Goal: Information Seeking & Learning: Check status

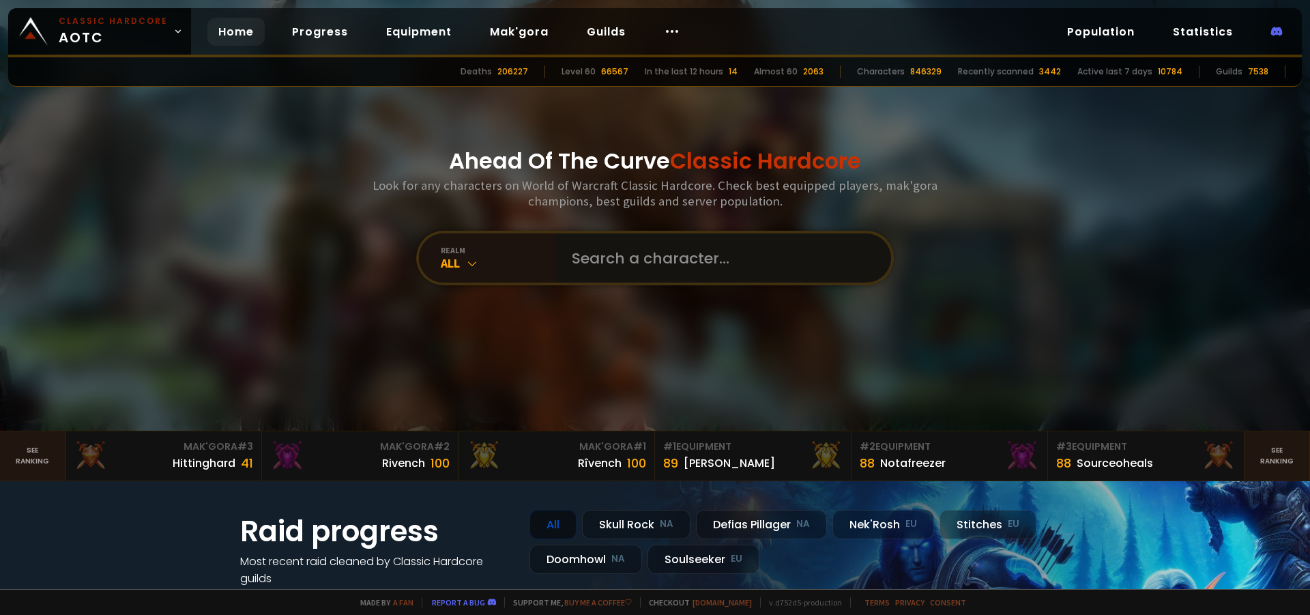
click at [581, 251] on input "text" at bounding box center [719, 257] width 311 height 49
type input "Oout"
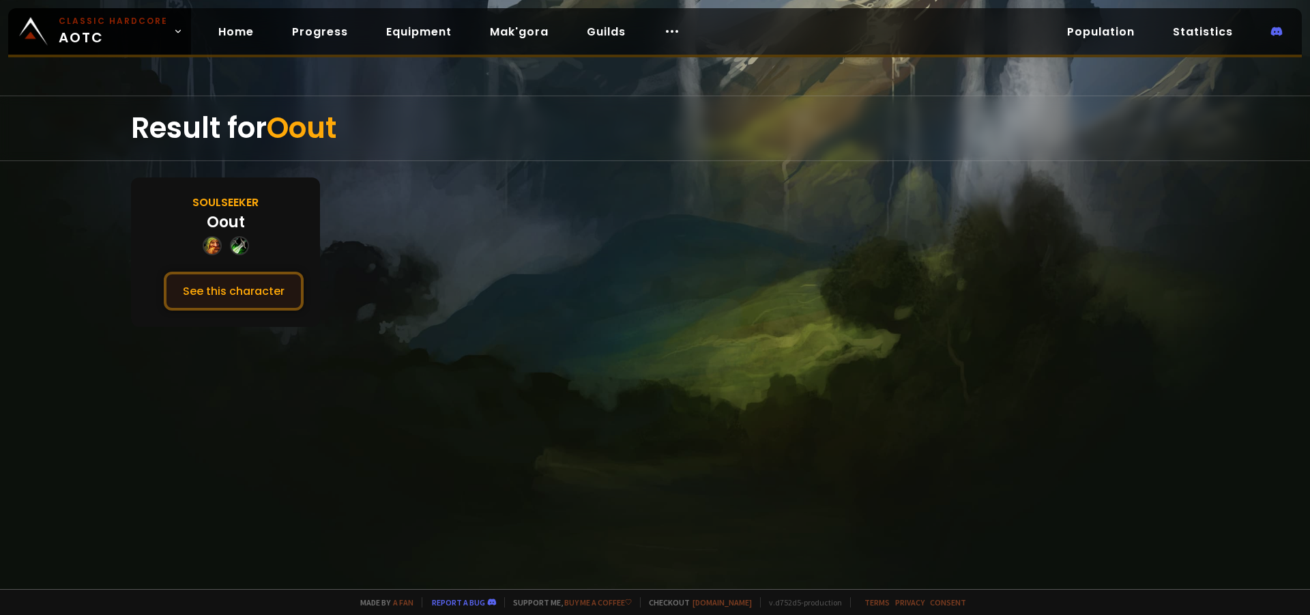
click at [235, 280] on button "See this character" at bounding box center [234, 291] width 140 height 39
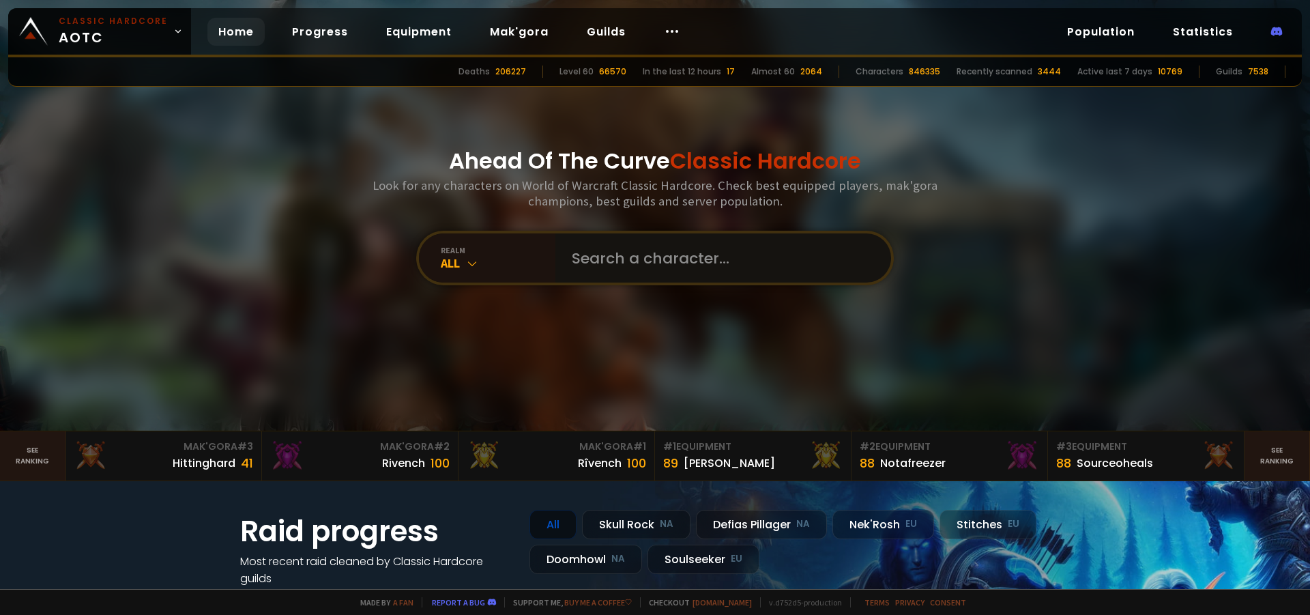
click at [629, 254] on input "text" at bounding box center [719, 257] width 311 height 49
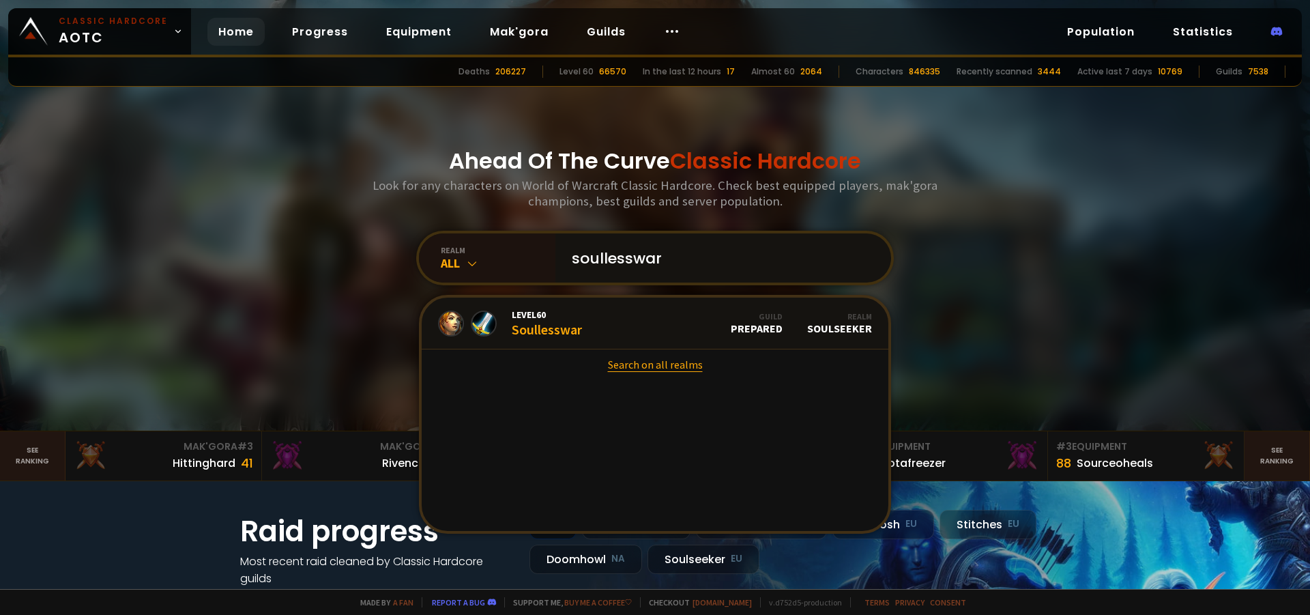
type input "soullesswar"
click at [639, 367] on link "Search on all realms" at bounding box center [655, 364] width 467 height 30
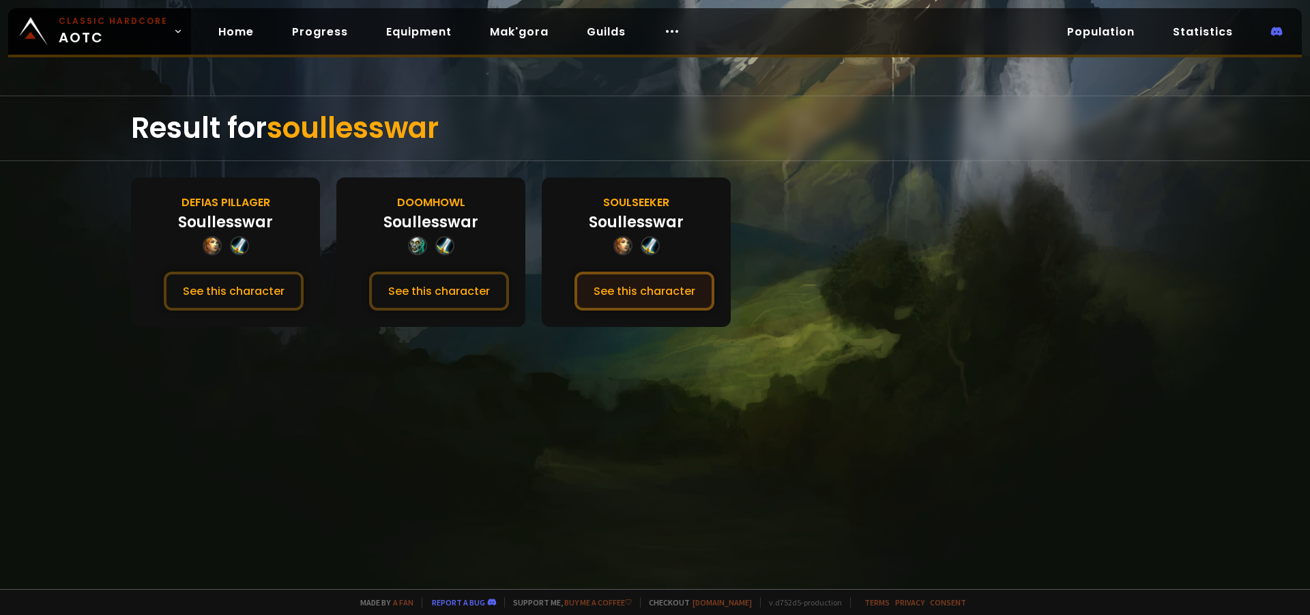
click at [631, 296] on button "See this character" at bounding box center [645, 291] width 140 height 39
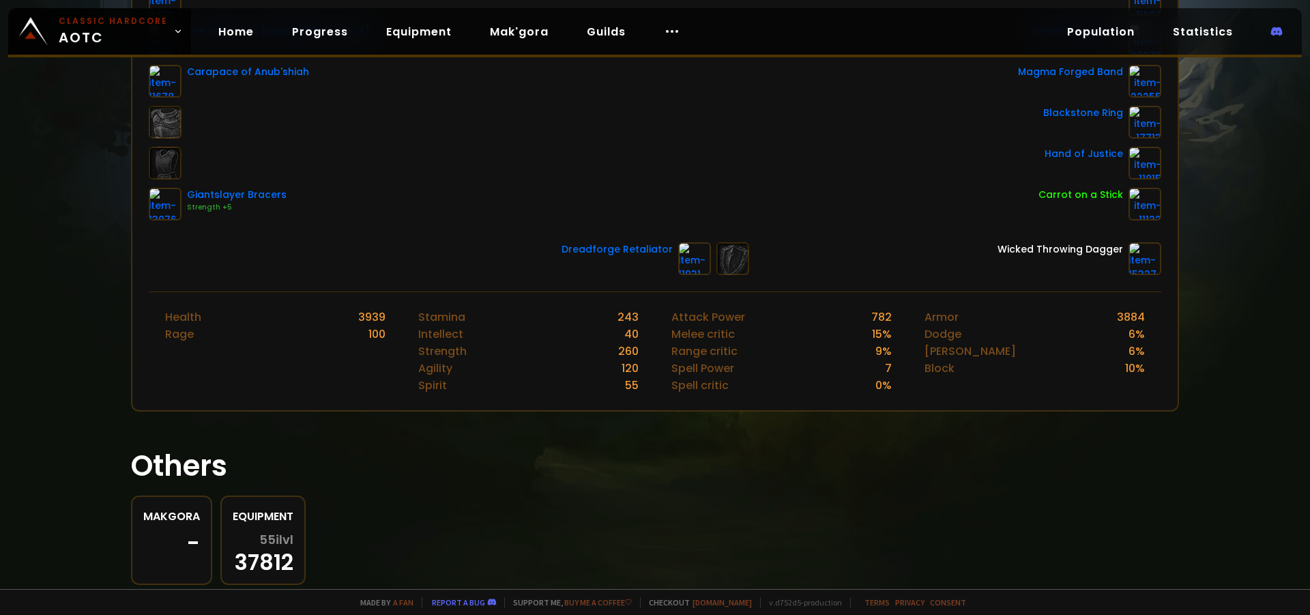
scroll to position [399, 0]
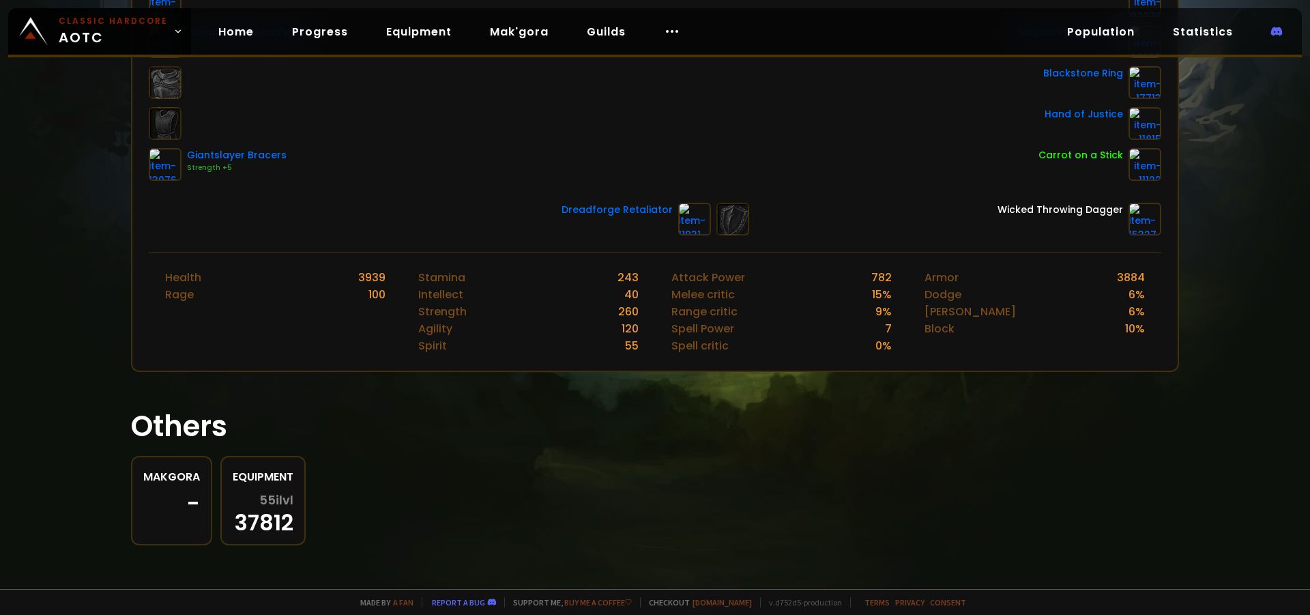
drag, startPoint x: 737, startPoint y: 341, endPoint x: 841, endPoint y: 361, distance: 105.6
click at [841, 361] on div "Attack Power 782 Melee critic 15 % Range critic 9 % Spell Power 7 Spell critic …" at bounding box center [781, 312] width 253 height 118
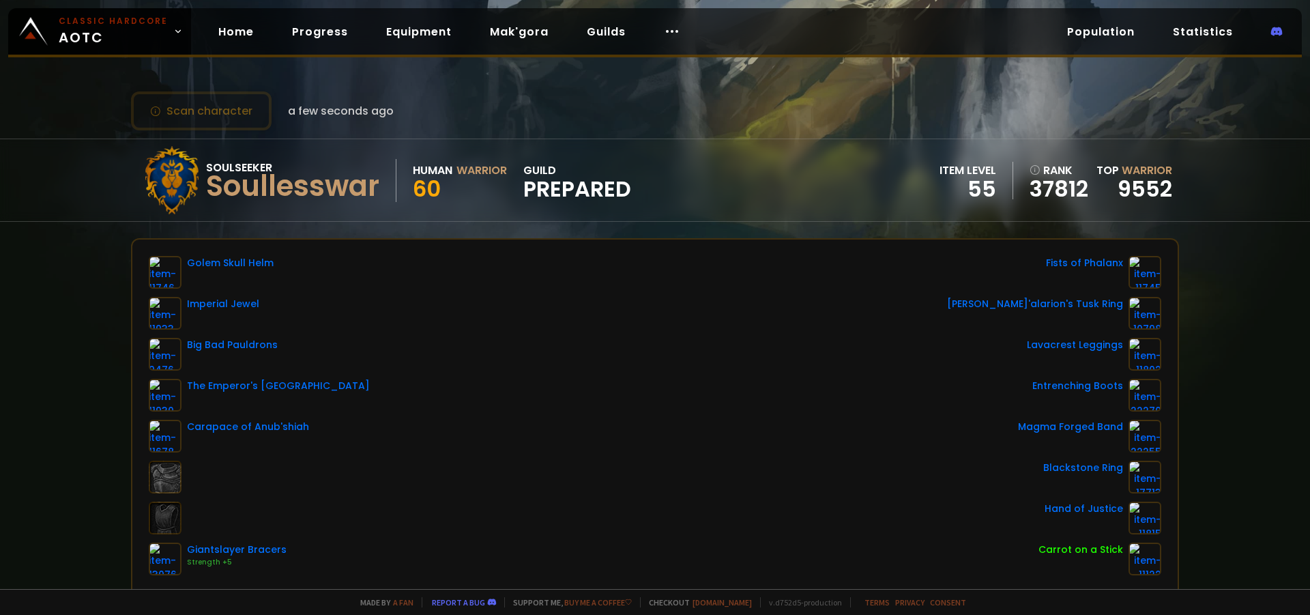
scroll to position [0, 0]
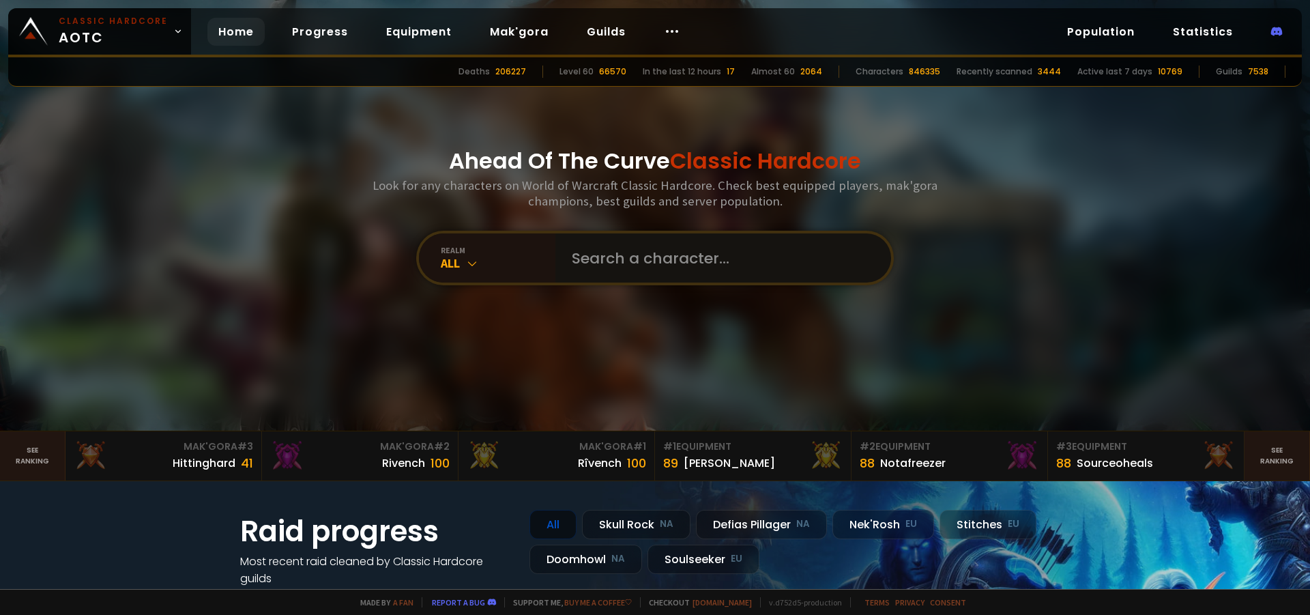
click at [632, 258] on input "text" at bounding box center [719, 257] width 311 height 49
type input "Tonybelony"
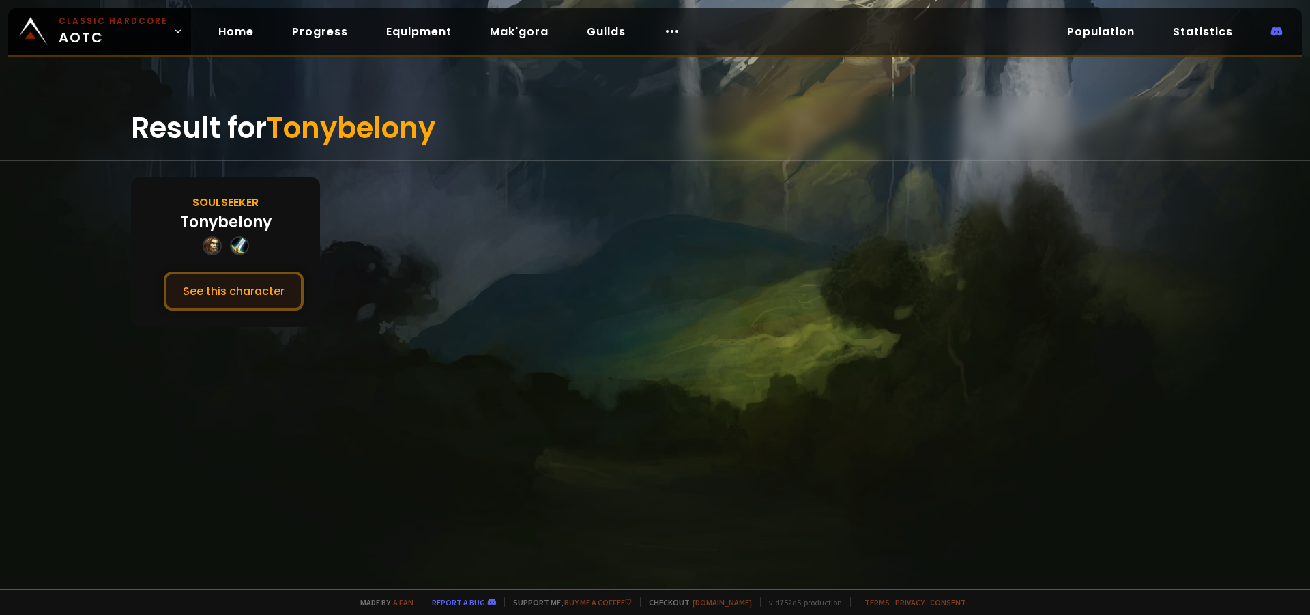
click at [244, 298] on button "See this character" at bounding box center [234, 291] width 140 height 39
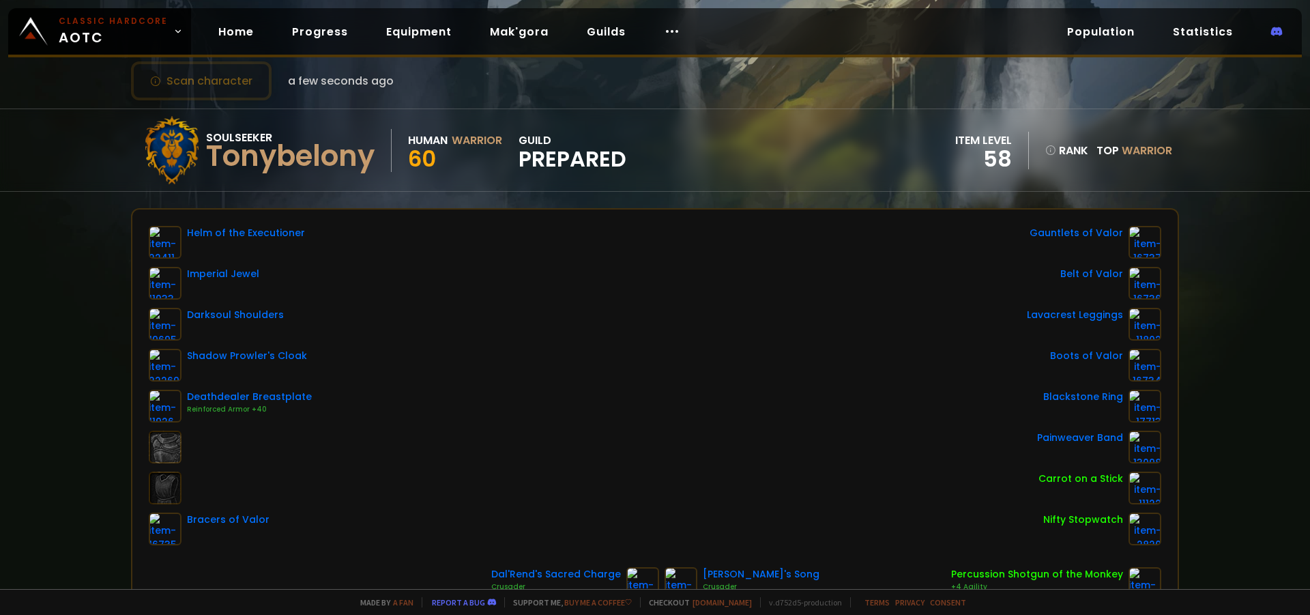
scroll to position [136, 0]
